Goal: Transaction & Acquisition: Purchase product/service

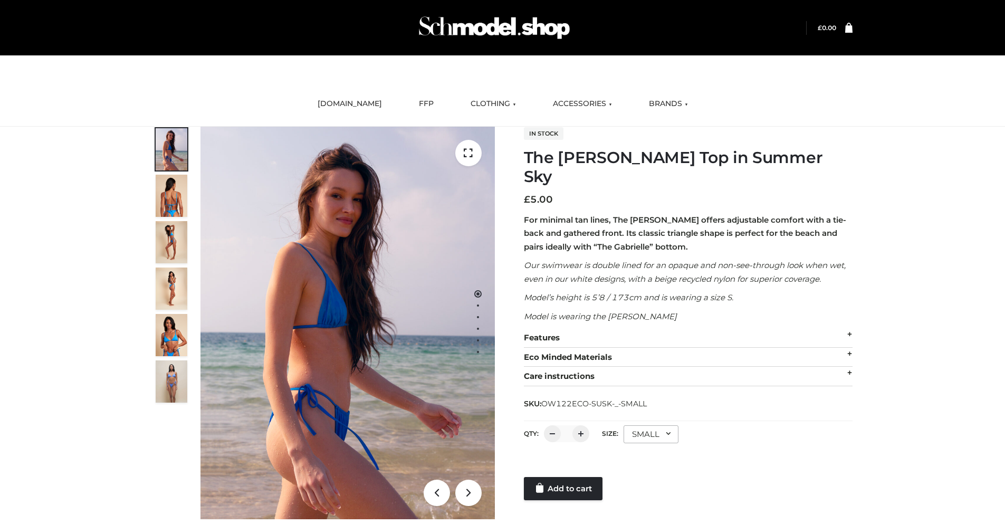
click at [650, 425] on div "SMALL" at bounding box center [651, 434] width 55 height 18
click at [0, 0] on li "SMALL" at bounding box center [0, 0] width 0 height 0
click at [564, 477] on link "Add to cart" at bounding box center [563, 488] width 79 height 23
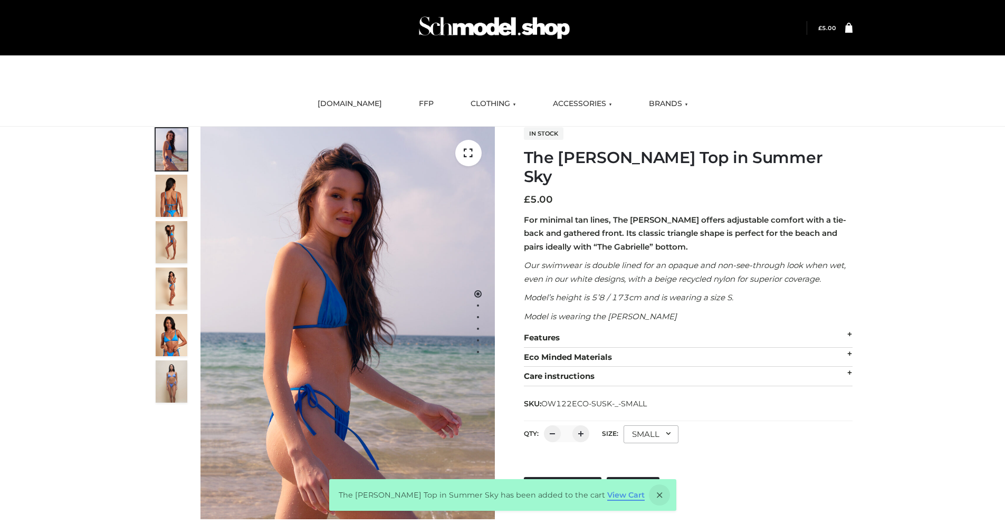
click at [610, 500] on link "View Cart" at bounding box center [625, 494] width 37 height 9
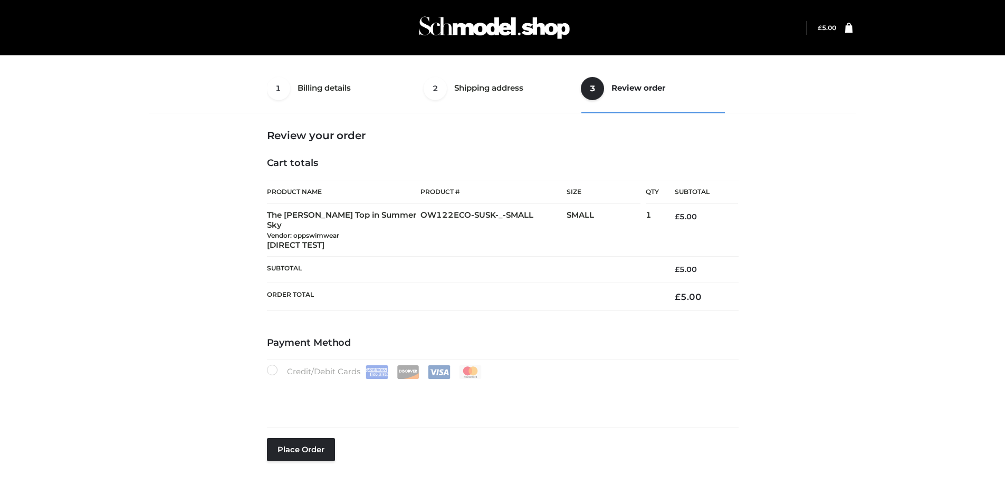
select select "***"
click at [301, 438] on button "Place order" at bounding box center [301, 449] width 68 height 23
